Goal: Transaction & Acquisition: Purchase product/service

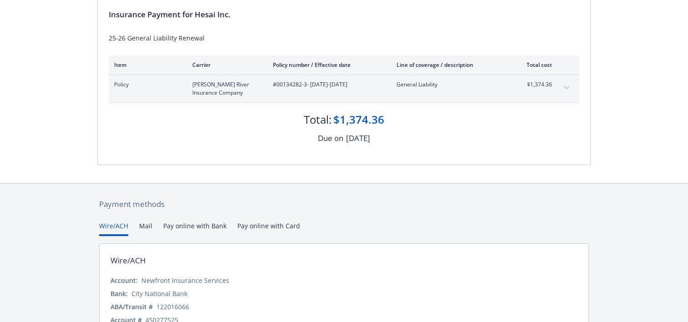
scroll to position [146, 0]
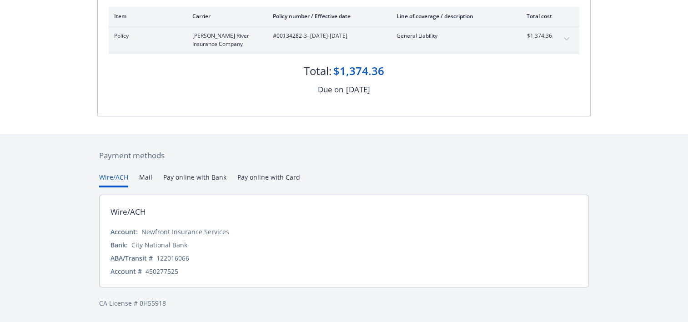
click at [255, 178] on div "Payment methods Wire/ACH Mail Pay online with Bank Pay online with Card Wire/AC…" at bounding box center [344, 229] width 494 height 188
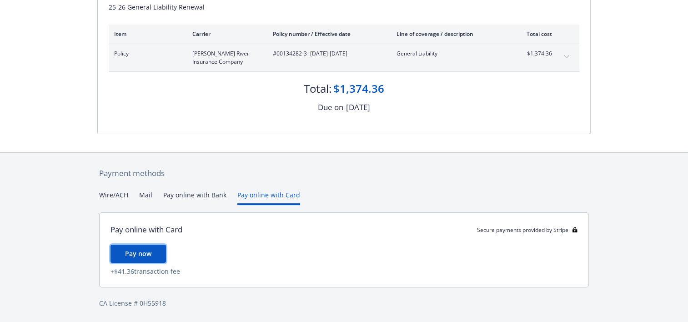
click at [156, 257] on button "Pay now" at bounding box center [138, 254] width 55 height 18
click at [113, 192] on button "Wire/ACH" at bounding box center [113, 197] width 29 height 15
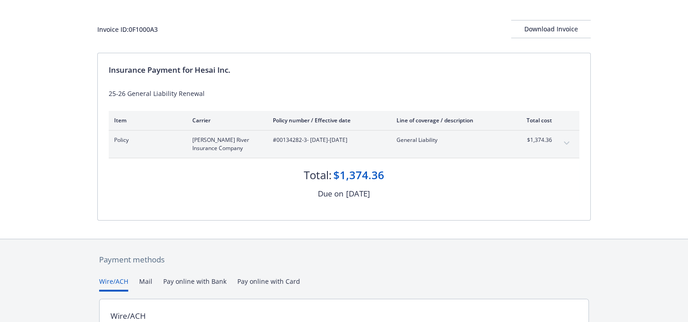
scroll to position [10, 0]
